Goal: Find specific page/section: Find specific page/section

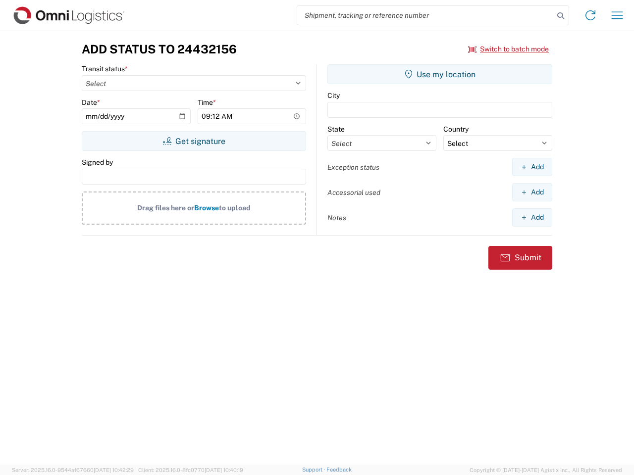
click at [425, 15] on input "search" at bounding box center [425, 15] width 256 height 19
click at [561, 16] on icon at bounding box center [561, 16] width 14 height 14
click at [590, 15] on icon at bounding box center [590, 15] width 16 height 16
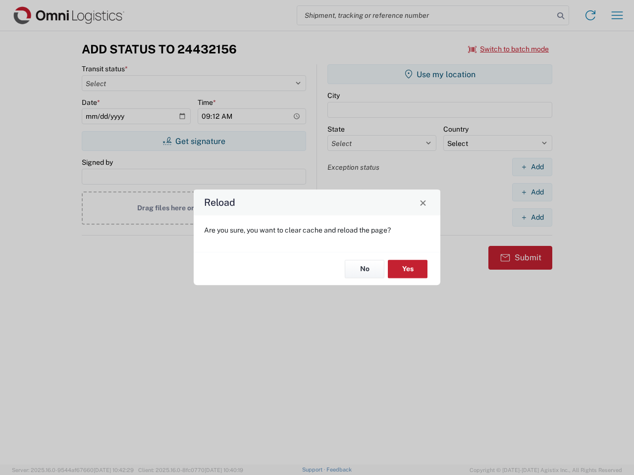
click at [617, 15] on div "Reload Are you sure, you want to clear cache and reload the page? No Yes" at bounding box center [317, 237] width 634 height 475
click at [509, 49] on div "Reload Are you sure, you want to clear cache and reload the page? No Yes" at bounding box center [317, 237] width 634 height 475
click at [194, 141] on div "Reload Are you sure, you want to clear cache and reload the page? No Yes" at bounding box center [317, 237] width 634 height 475
click at [440, 74] on div "Reload Are you sure, you want to clear cache and reload the page? No Yes" at bounding box center [317, 237] width 634 height 475
click at [532, 167] on div "Reload Are you sure, you want to clear cache and reload the page? No Yes" at bounding box center [317, 237] width 634 height 475
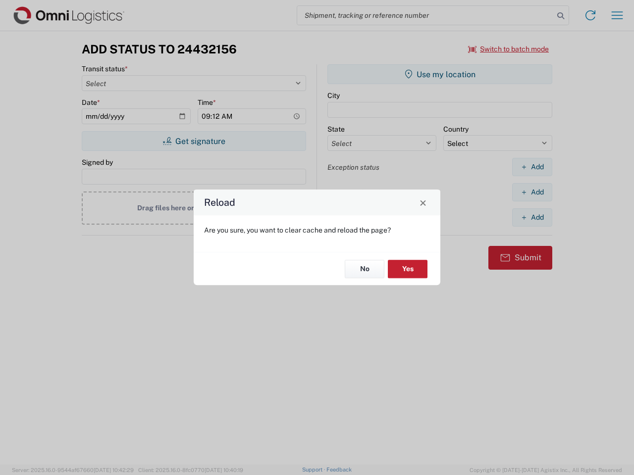
click at [532, 192] on div "Reload Are you sure, you want to clear cache and reload the page? No Yes" at bounding box center [317, 237] width 634 height 475
click at [532, 217] on div "Reload Are you sure, you want to clear cache and reload the page? No Yes" at bounding box center [317, 237] width 634 height 475
